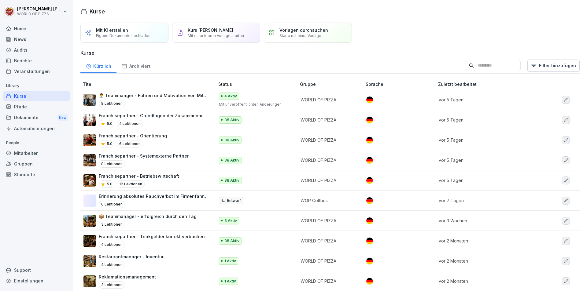
click at [46, 101] on div "Kurse" at bounding box center [36, 96] width 67 height 11
click at [39, 155] on div "Mitarbeiter" at bounding box center [36, 153] width 67 height 11
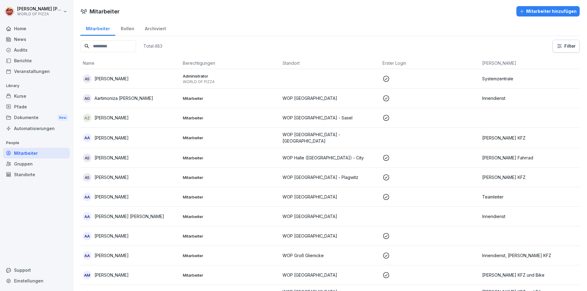
click at [129, 42] on input at bounding box center [108, 46] width 56 height 12
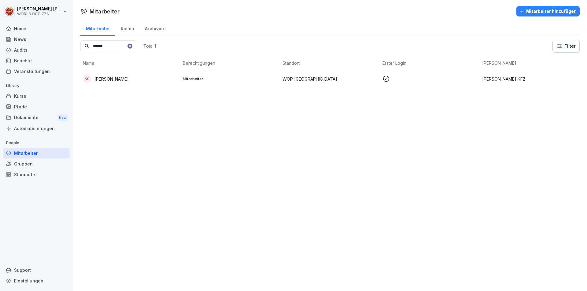
type input "******"
click at [117, 75] on div "SS [PERSON_NAME]" at bounding box center [130, 79] width 95 height 9
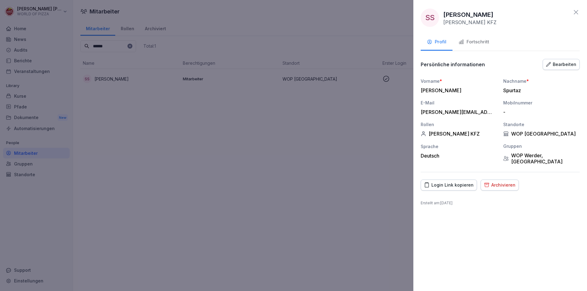
click at [485, 42] on div "Fortschritt" at bounding box center [473, 41] width 31 height 7
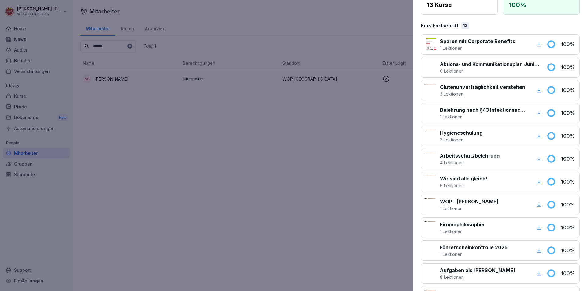
scroll to position [180, 0]
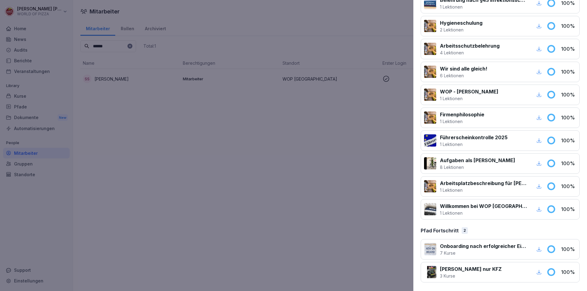
click at [183, 169] on div at bounding box center [293, 145] width 587 height 291
